Goal: Find contact information: Find contact information

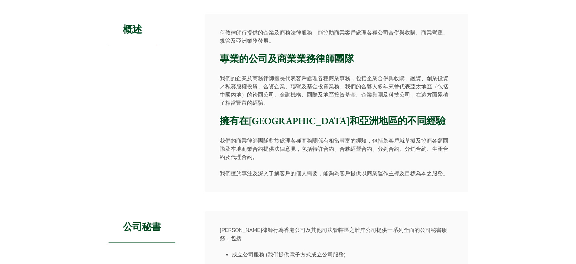
scroll to position [108, 0]
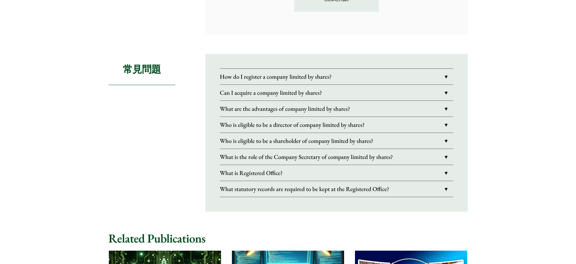
scroll to position [1117, 0]
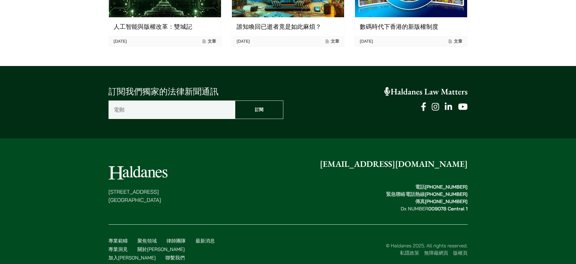
drag, startPoint x: 441, startPoint y: 179, endPoint x: 473, endPoint y: 178, distance: 31.2
click at [473, 178] on div "香港中環都爹利街十一號 律敦治大廈七樓 enquiries@haldanes.com 電話  (852) 2868 1234 緊急聯絡電話熱線  (852) …" at bounding box center [288, 212] width 381 height 109
click at [497, 176] on footer "香港中環都爹利街十一號 律敦治大廈七樓 enquiries@haldanes.com 電話  (852) 2868 1234 緊急聯絡電話熱線  (852) …" at bounding box center [288, 209] width 576 height 142
drag, startPoint x: 210, startPoint y: 242, endPoint x: 217, endPoint y: 237, distance: 9.2
click at [185, 254] on link "聯繫我們" at bounding box center [174, 257] width 19 height 6
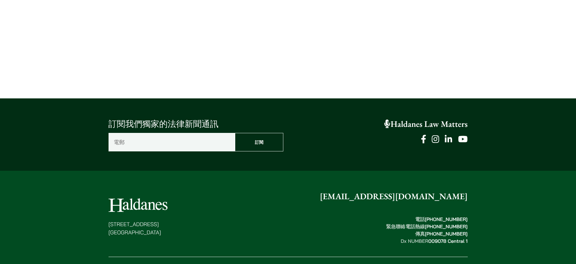
scroll to position [405, 0]
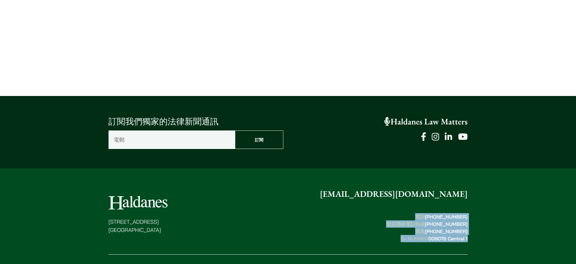
drag, startPoint x: 411, startPoint y: 219, endPoint x: 477, endPoint y: 235, distance: 67.5
click at [477, 235] on div "香港中環都爹利街十一號 律敦治大廈七樓 enquiries@haldanes.com 電話  (852) 2868 1234 緊急聯絡電話熱線  (852) …" at bounding box center [288, 242] width 381 height 109
click at [500, 236] on footer "香港中環都爹利街十一號 律敦治大廈七樓 enquiries@haldanes.com 電話  (852) 2868 1234 緊急聯絡電話熱線  (852) …" at bounding box center [288, 239] width 576 height 142
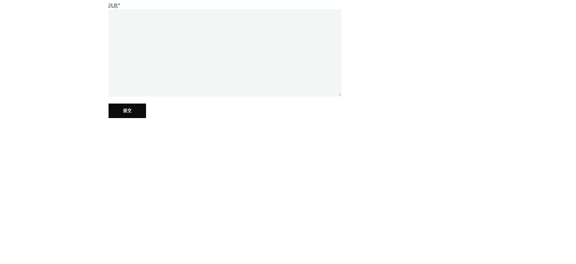
scroll to position [0, 0]
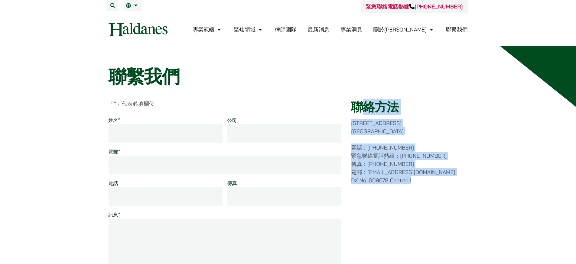
drag, startPoint x: 359, startPoint y: 106, endPoint x: 415, endPoint y: 198, distance: 107.4
click at [415, 198] on div "聯絡方法 香港中環都爹利街十一號 律敦治大廈七樓 電話：(852) 2868 1234 緊急聯絡電話熱線：(852) 9763 5524 傳真：(852) 2…" at bounding box center [409, 218] width 116 height 236
click at [416, 214] on div "聯絡方法 香港中環都爹利街十一號 律敦治大廈七樓 電話：(852) 2868 1234 緊急聯絡電話熱線：(852) 9763 5524 傳真：(852) 2…" at bounding box center [409, 218] width 116 height 236
